Goal: Navigation & Orientation: Find specific page/section

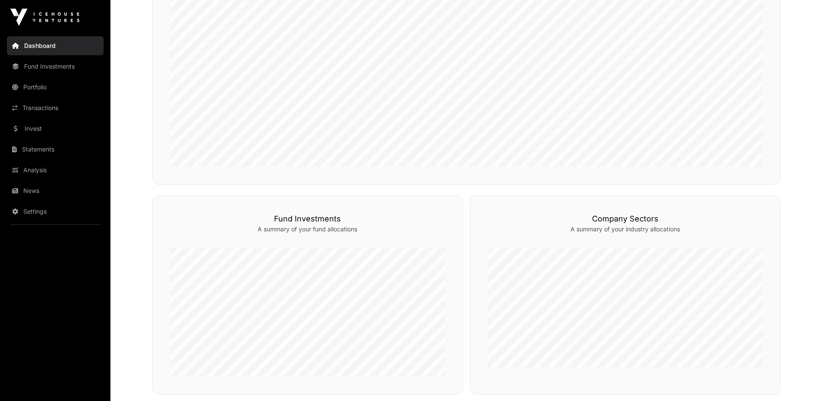
scroll to position [541, 0]
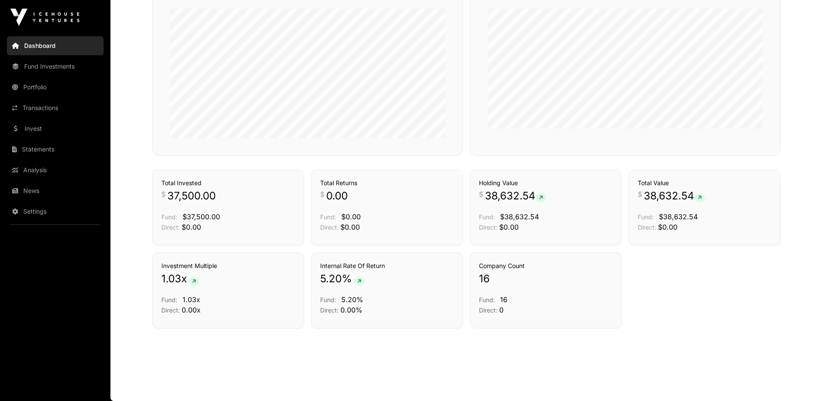
click at [387, 276] on p "5.20 %" at bounding box center [387, 279] width 134 height 14
click at [50, 146] on link "Statements" at bounding box center [55, 149] width 97 height 19
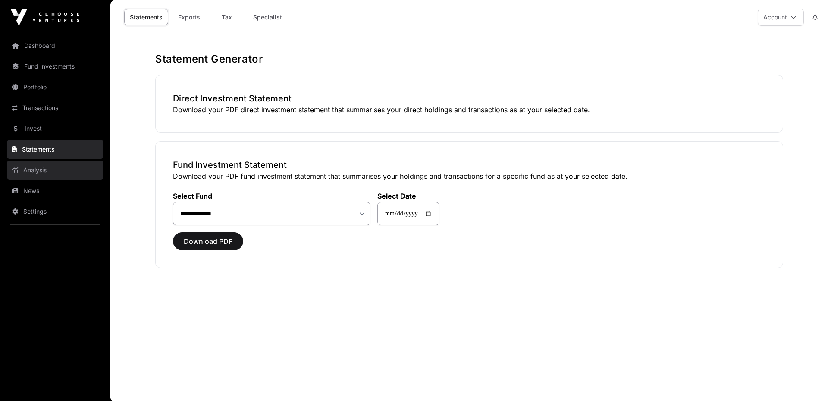
click at [37, 172] on link "Analysis" at bounding box center [55, 170] width 97 height 19
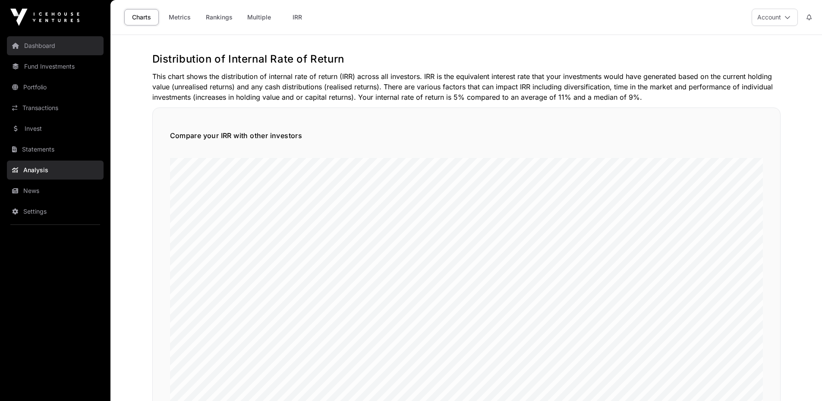
click at [76, 41] on link "Dashboard" at bounding box center [55, 45] width 97 height 19
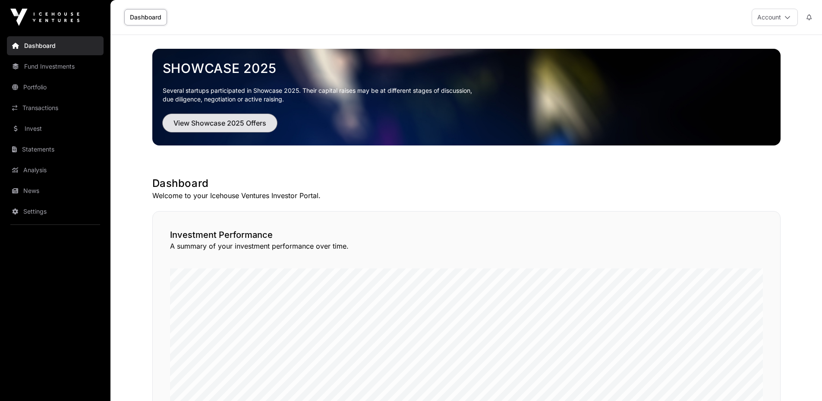
click at [252, 122] on span "View Showcase 2025 Offers" at bounding box center [219, 123] width 93 height 10
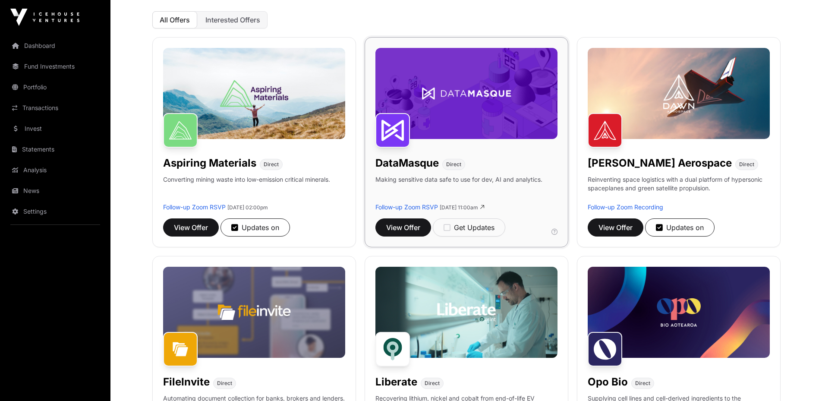
scroll to position [86, 0]
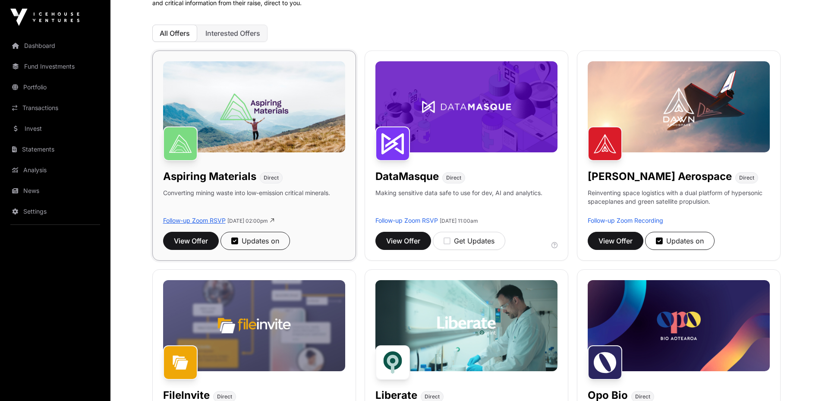
click at [188, 222] on link "Follow-up Zoom RSVP" at bounding box center [194, 220] width 63 height 7
